Goal: Task Accomplishment & Management: Use online tool/utility

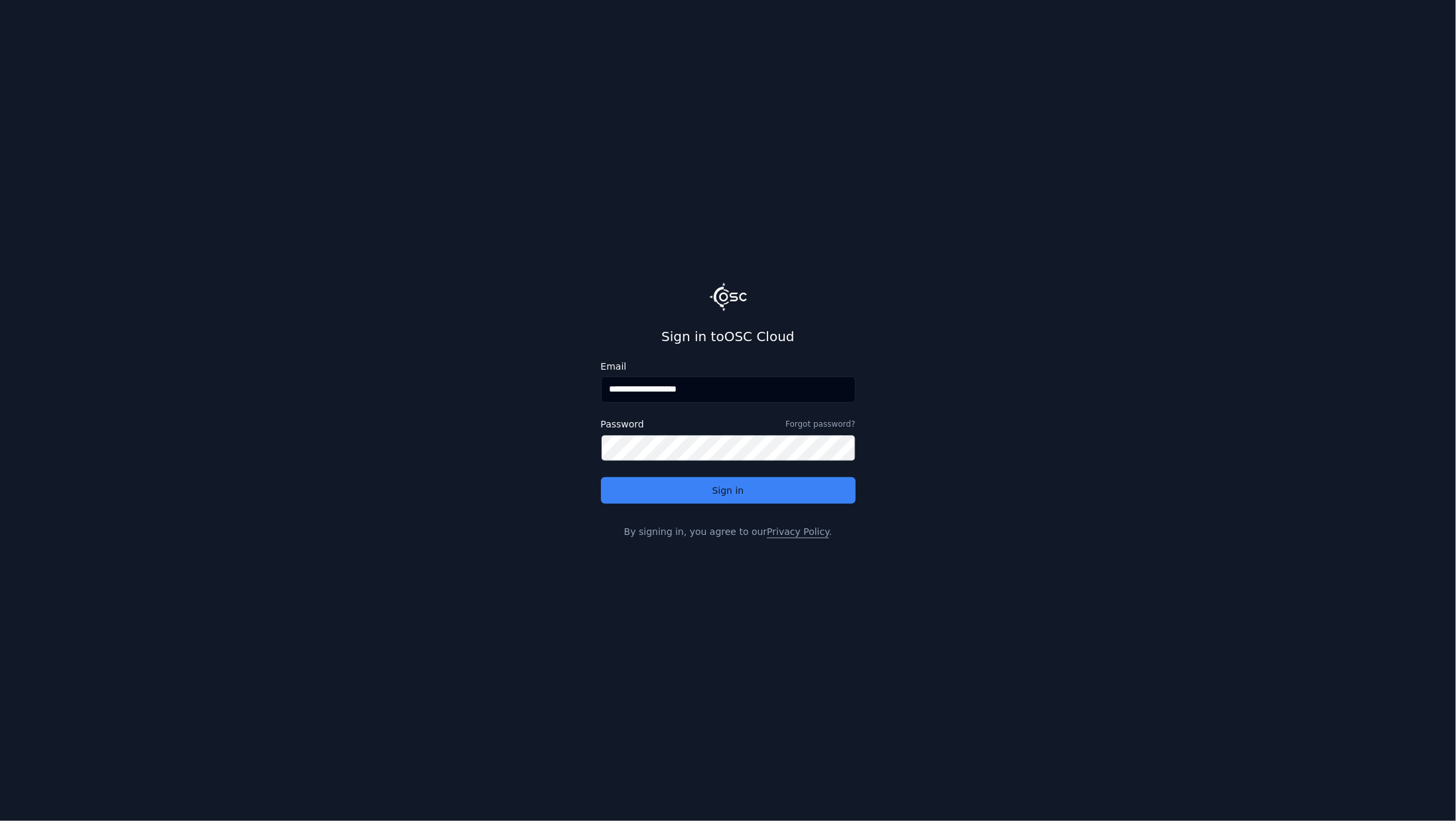
drag, startPoint x: 641, startPoint y: 387, endPoint x: 826, endPoint y: 407, distance: 186.1
click at [826, 407] on div "**********" at bounding box center [728, 384] width 255 height 46
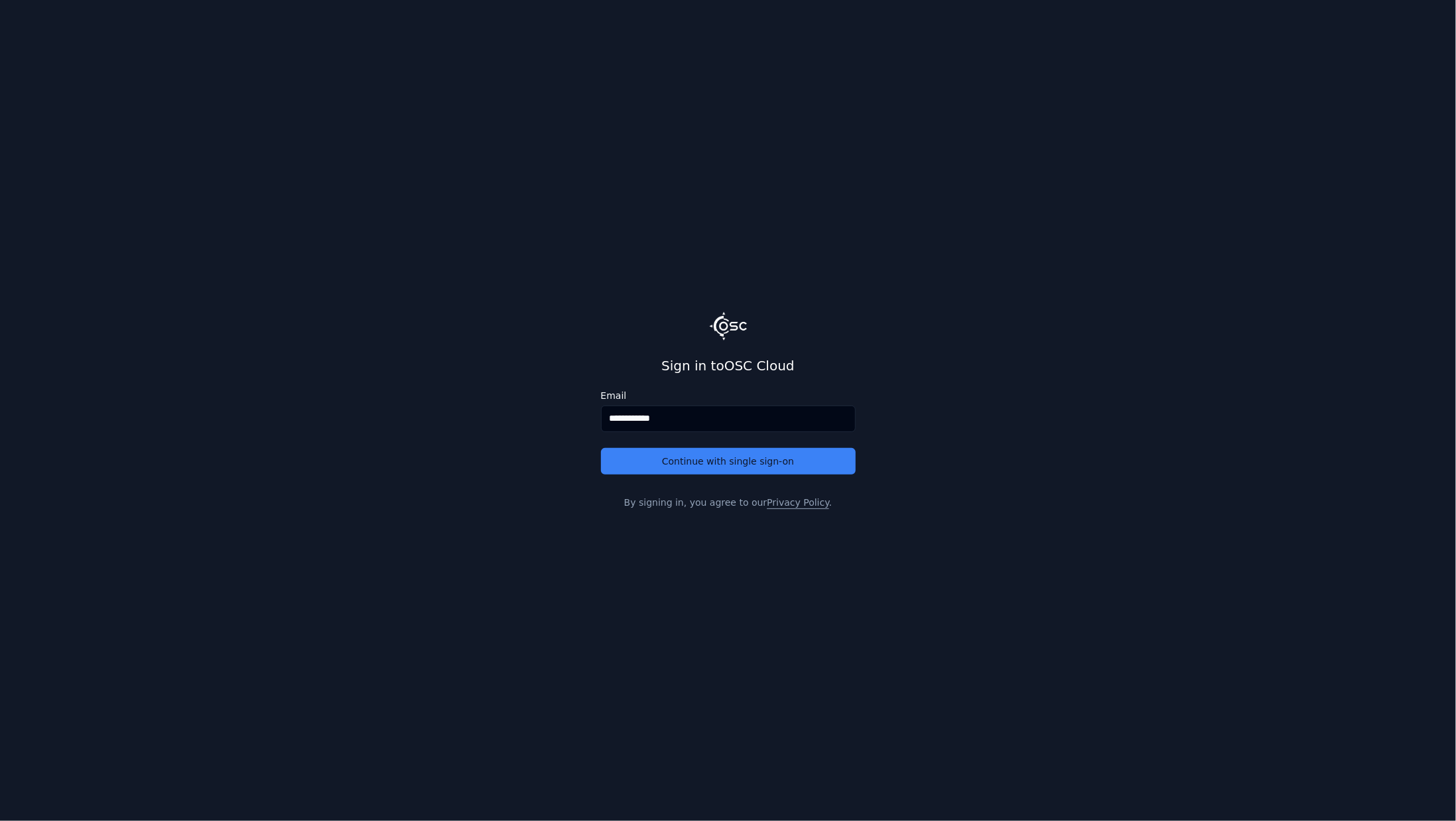
type input "**********"
click at [601, 448] on button "Continue with single sign-on" at bounding box center [728, 461] width 255 height 27
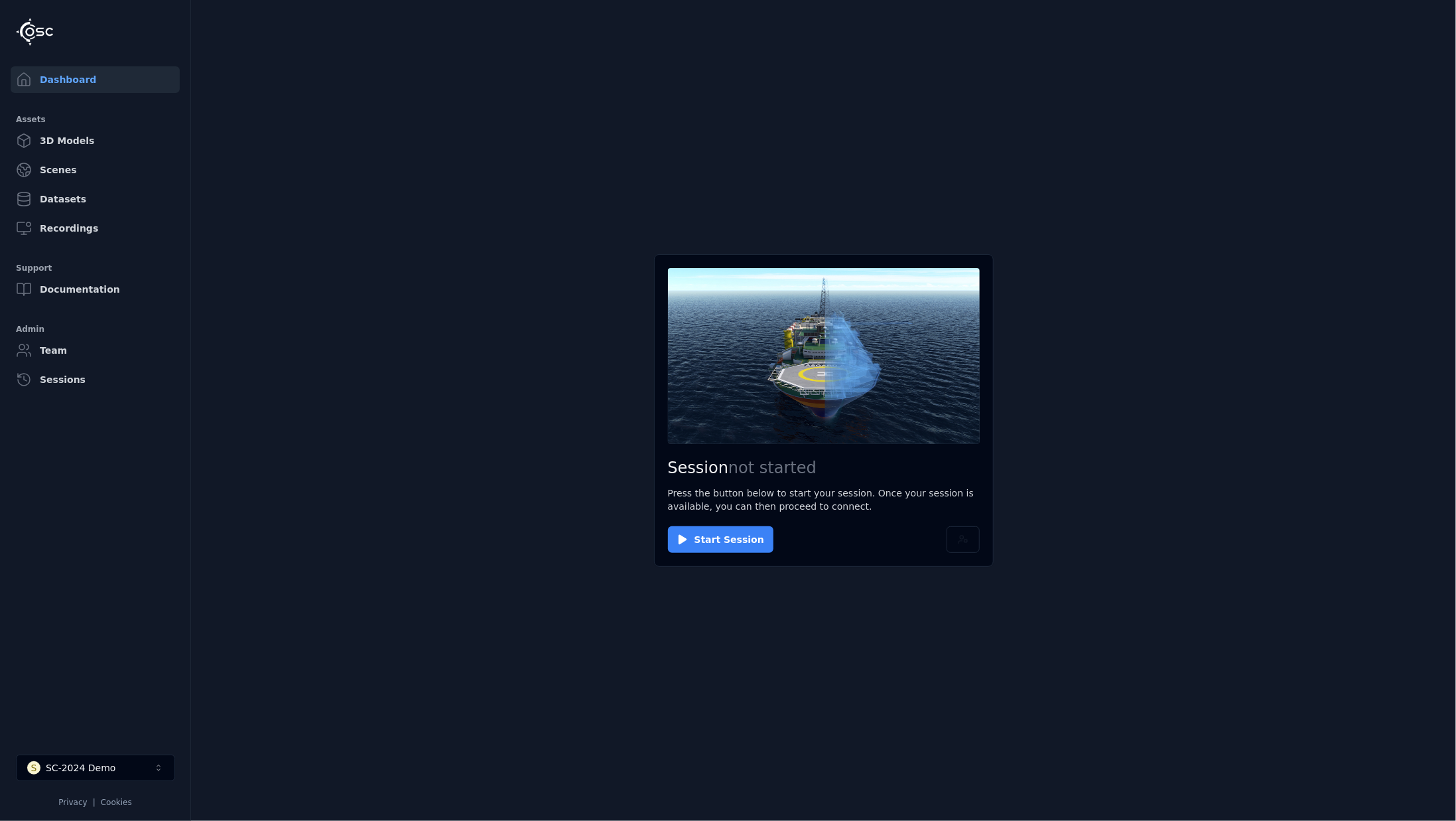
click at [711, 541] on button "Start Session" at bounding box center [721, 540] width 106 height 27
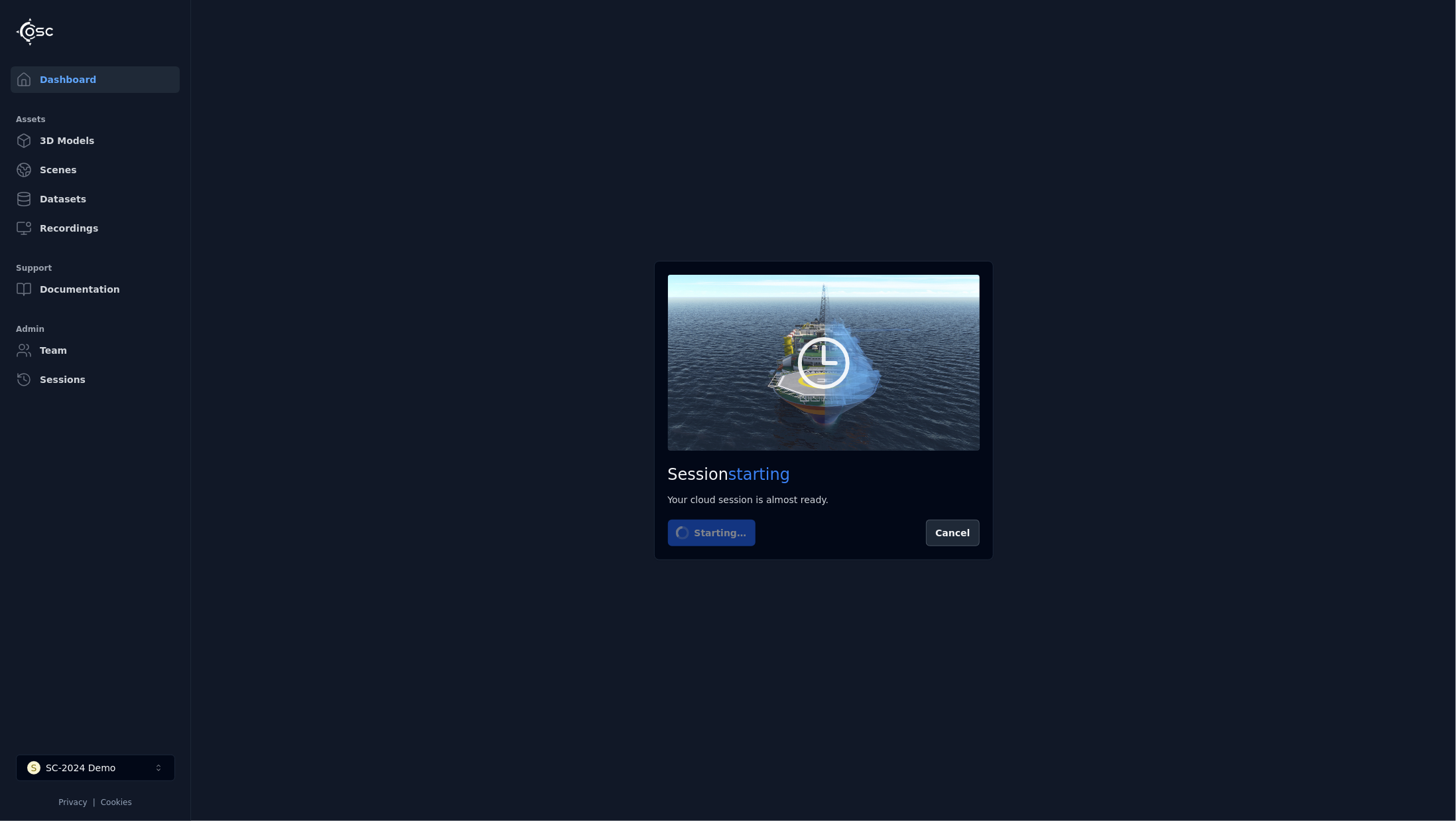
click at [523, 152] on main "Session starting Your cloud session is almost ready. Starting… Cancel" at bounding box center [824, 410] width 1265 height 821
click at [930, 68] on main "Session starting Your cloud session is almost ready. Starting… Cancel" at bounding box center [824, 410] width 1265 height 821
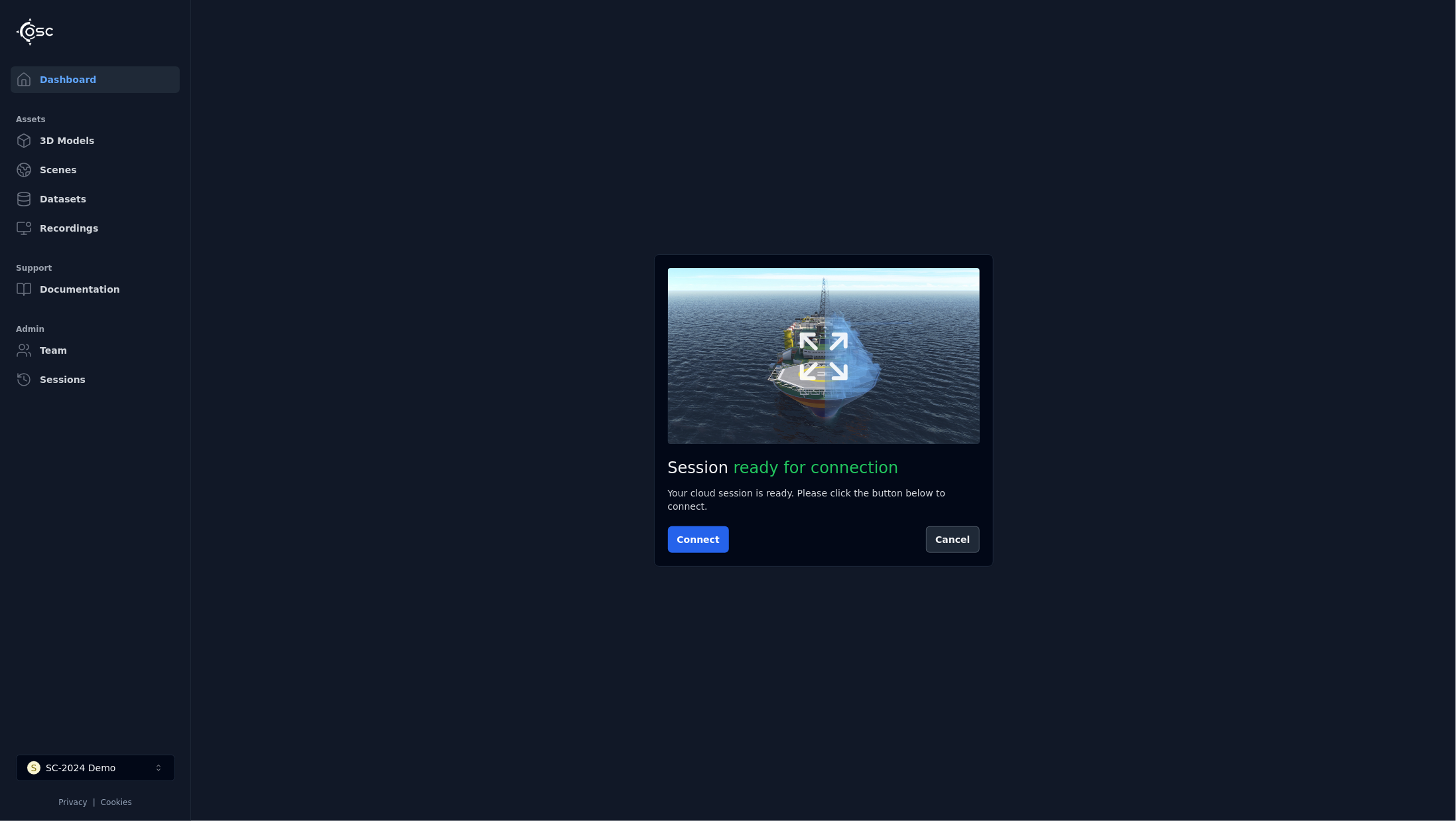
click at [827, 354] on icon at bounding box center [824, 356] width 64 height 64
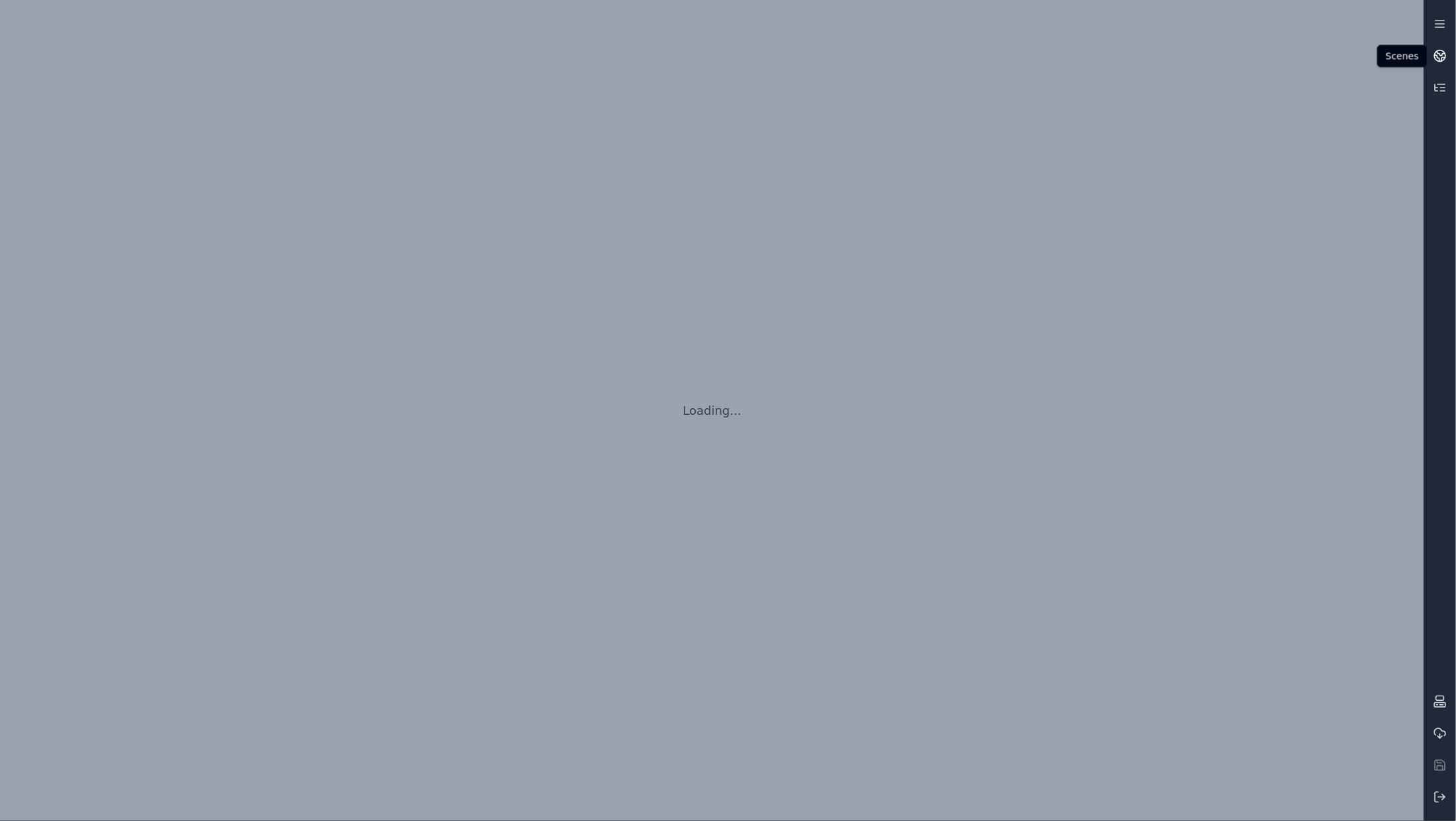
click at [1443, 61] on icon at bounding box center [1440, 56] width 13 height 13
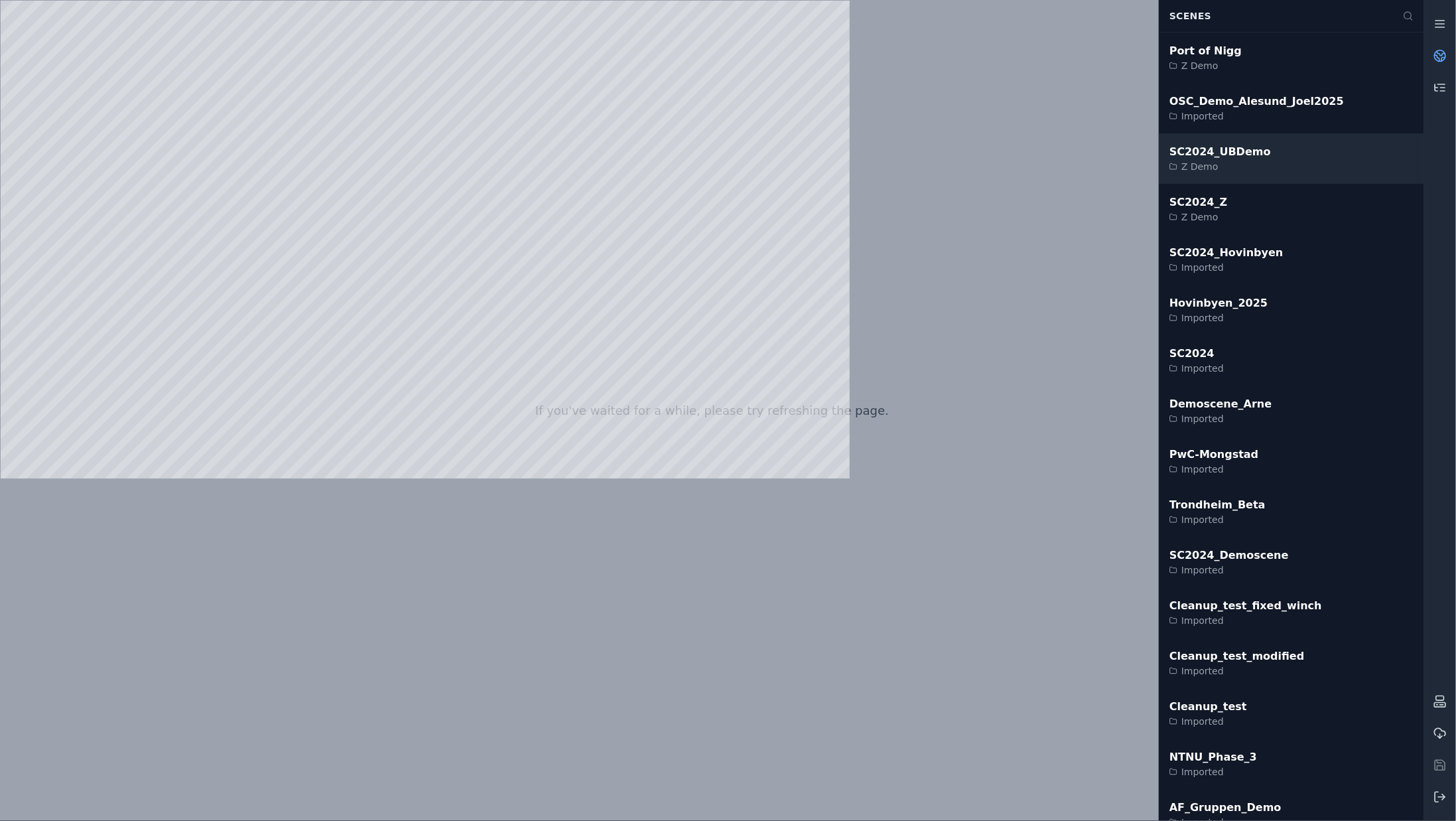
click at [1235, 149] on div "SC2024_UBDemo" at bounding box center [1220, 152] width 102 height 16
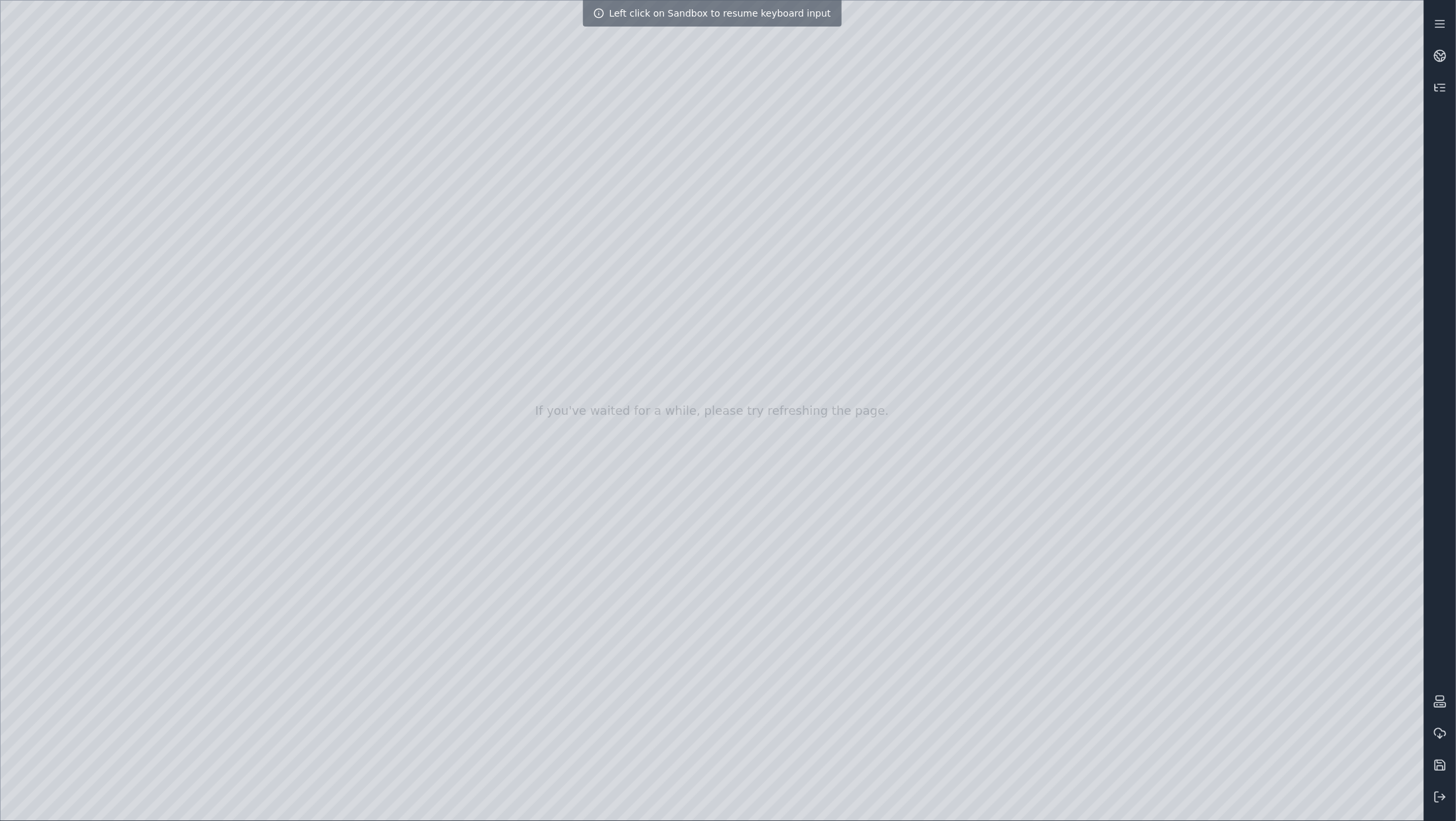
drag, startPoint x: 700, startPoint y: 225, endPoint x: 692, endPoint y: 249, distance: 25.3
click at [852, 132] on div at bounding box center [712, 410] width 1423 height 820
drag, startPoint x: 852, startPoint y: 132, endPoint x: 751, endPoint y: 166, distance: 106.6
drag, startPoint x: 751, startPoint y: 166, endPoint x: 751, endPoint y: 187, distance: 21.0
click at [193, 354] on div at bounding box center [712, 410] width 1423 height 820
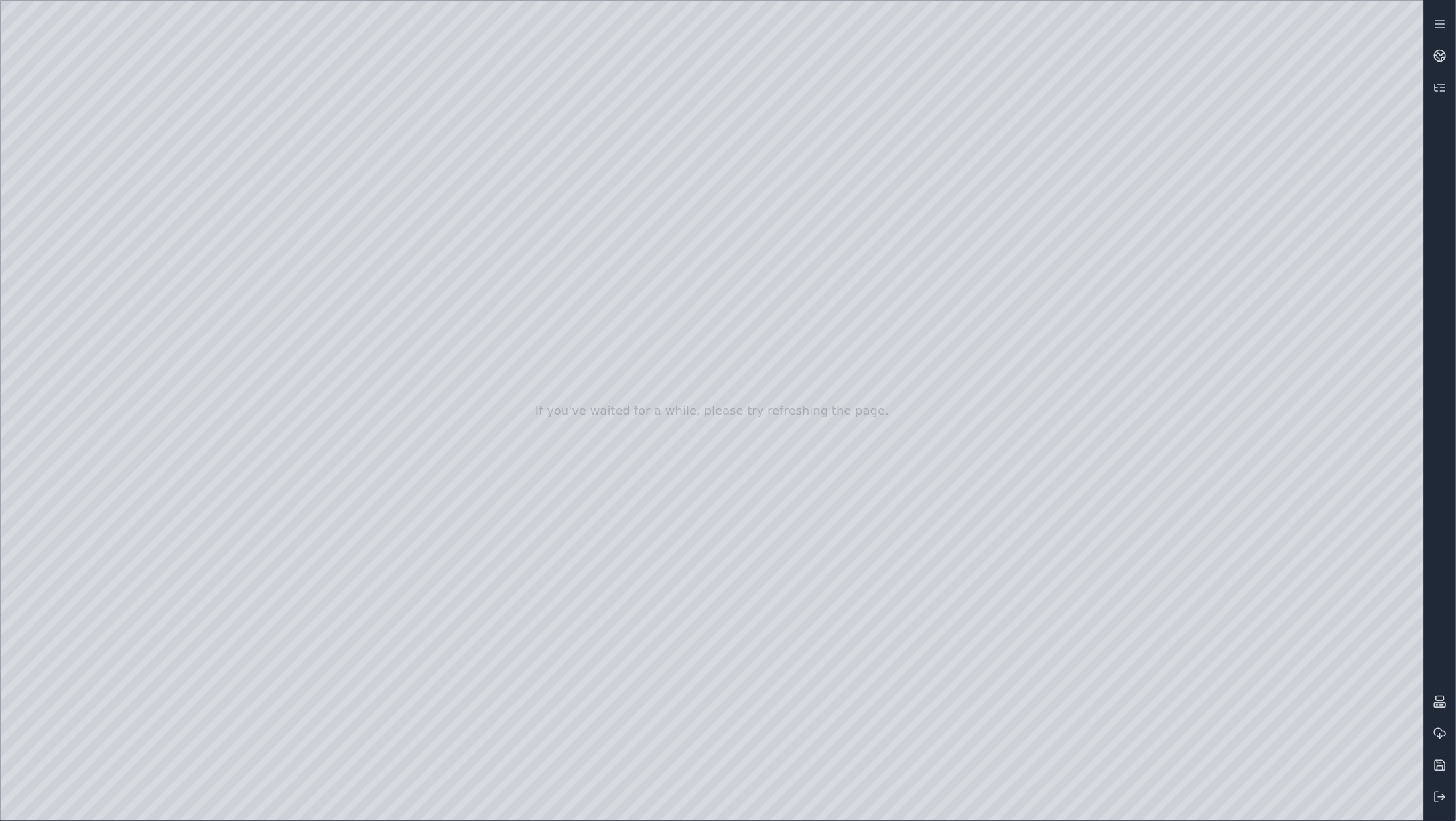
click at [196, 354] on div at bounding box center [712, 410] width 1423 height 820
click at [1226, 128] on div at bounding box center [712, 410] width 1423 height 820
click at [836, 141] on div at bounding box center [712, 410] width 1423 height 820
drag, startPoint x: 870, startPoint y: 151, endPoint x: 824, endPoint y: 147, distance: 46.2
click at [564, 321] on div at bounding box center [712, 410] width 1423 height 820
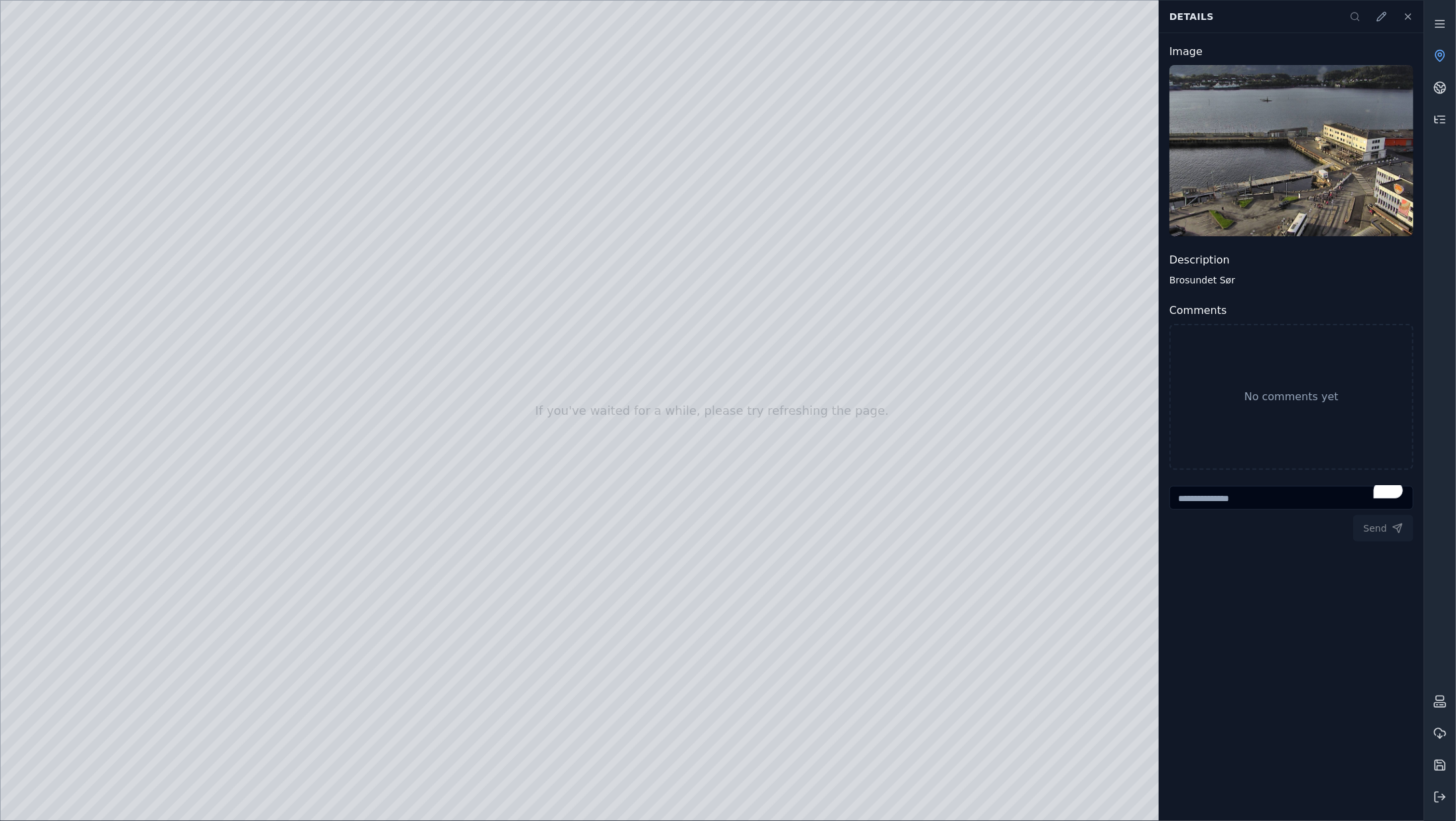
click at [730, 299] on div at bounding box center [712, 410] width 1423 height 820
